Goal: Task Accomplishment & Management: Use online tool/utility

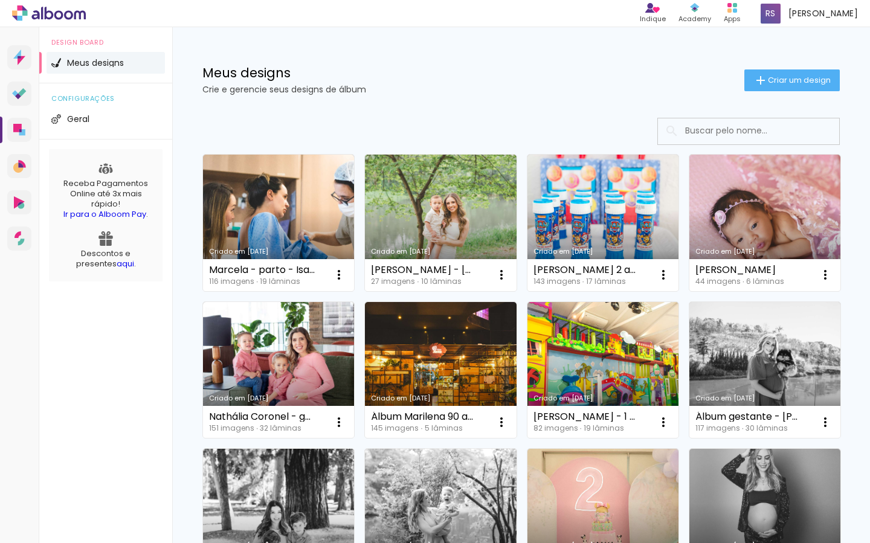
click at [315, 219] on link "Criado em [DATE]" at bounding box center [278, 223] width 151 height 136
